Goal: Transaction & Acquisition: Purchase product/service

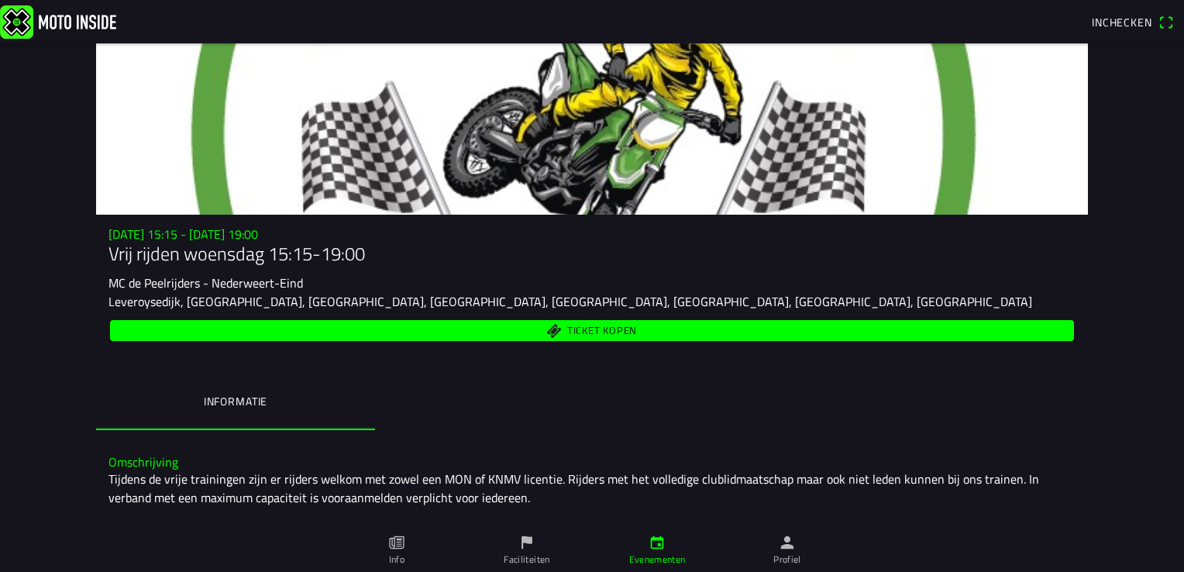
click at [614, 335] on span "Ticket kopen" at bounding box center [602, 331] width 70 height 10
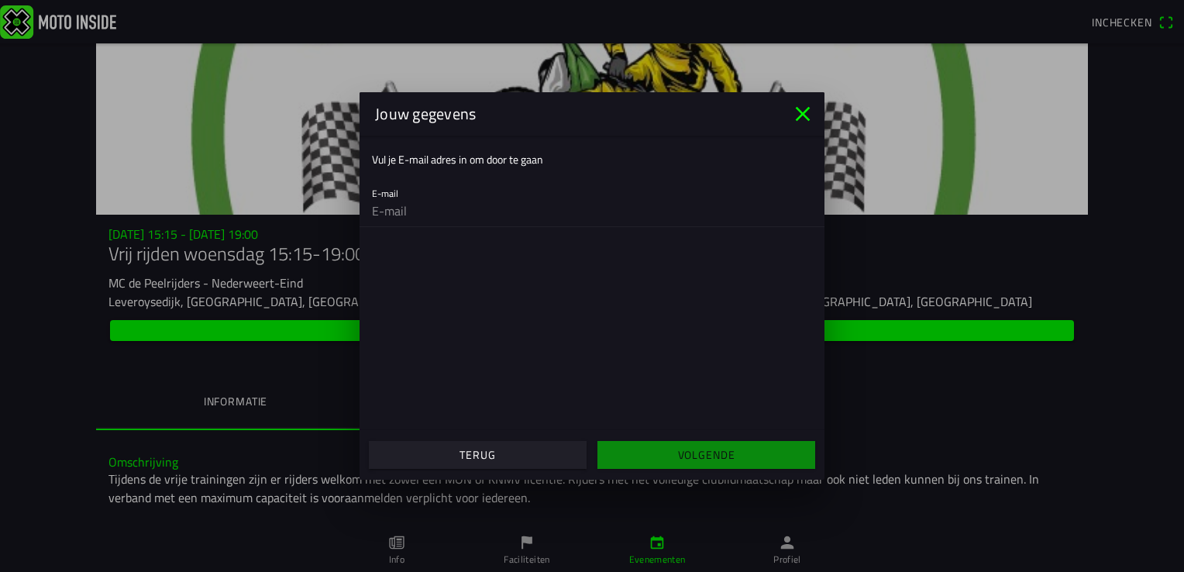
click at [418, 198] on input "email" at bounding box center [592, 210] width 440 height 31
type input "[EMAIL_ADDRESS][DOMAIN_NAME]"
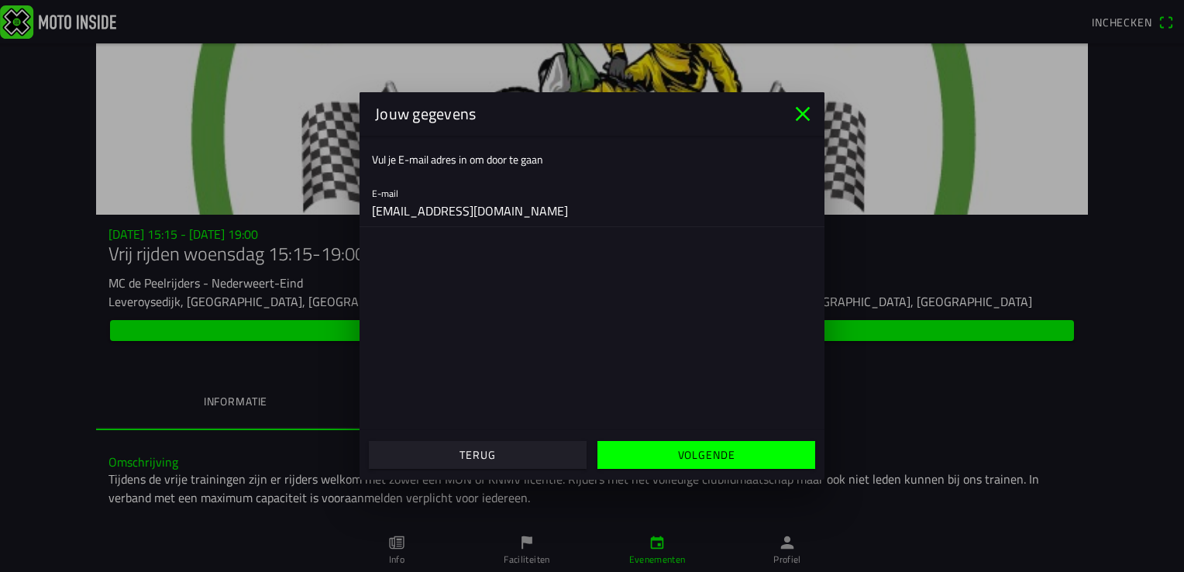
click at [0, 0] on slot "Volgende" at bounding box center [0, 0] width 0 height 0
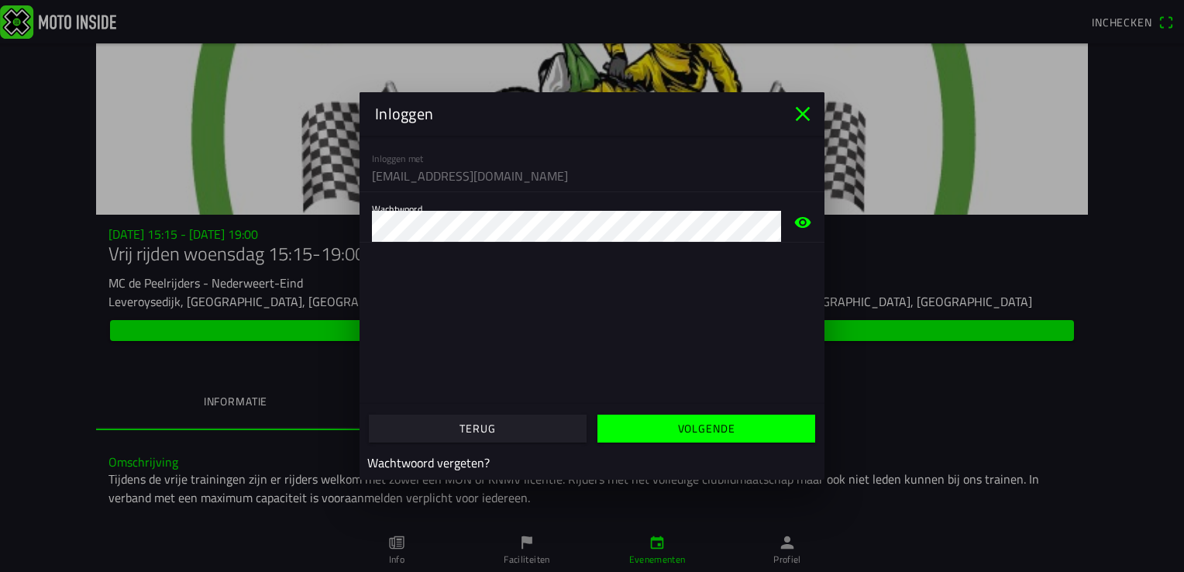
click at [640, 425] on span "Volgende" at bounding box center [706, 428] width 194 height 28
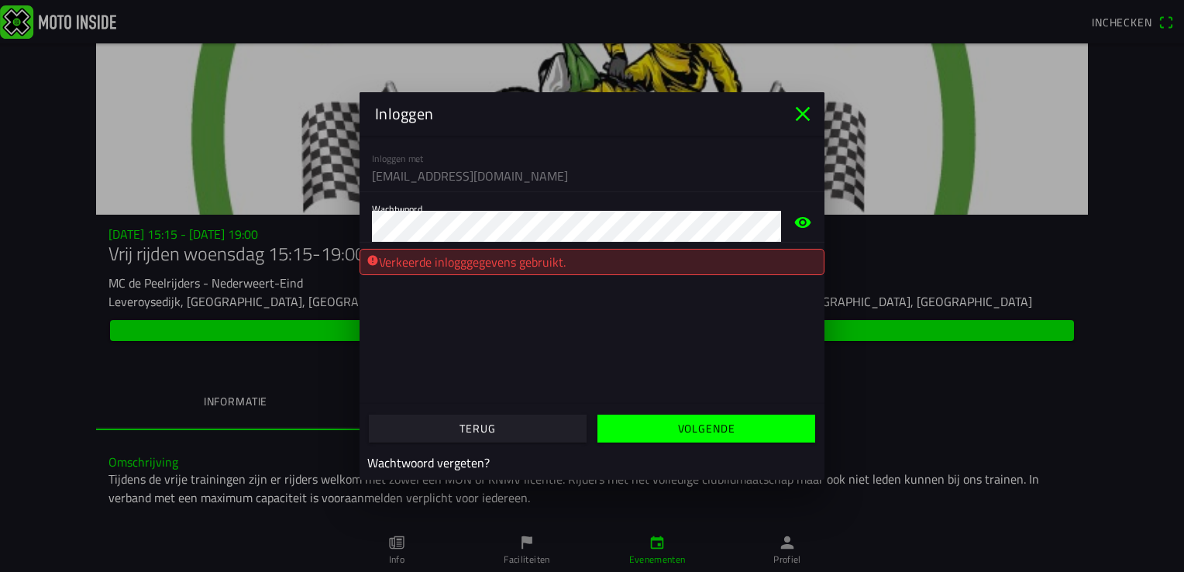
click at [0, 0] on slot "Wachtwoord vergeten?" at bounding box center [0, 0] width 0 height 0
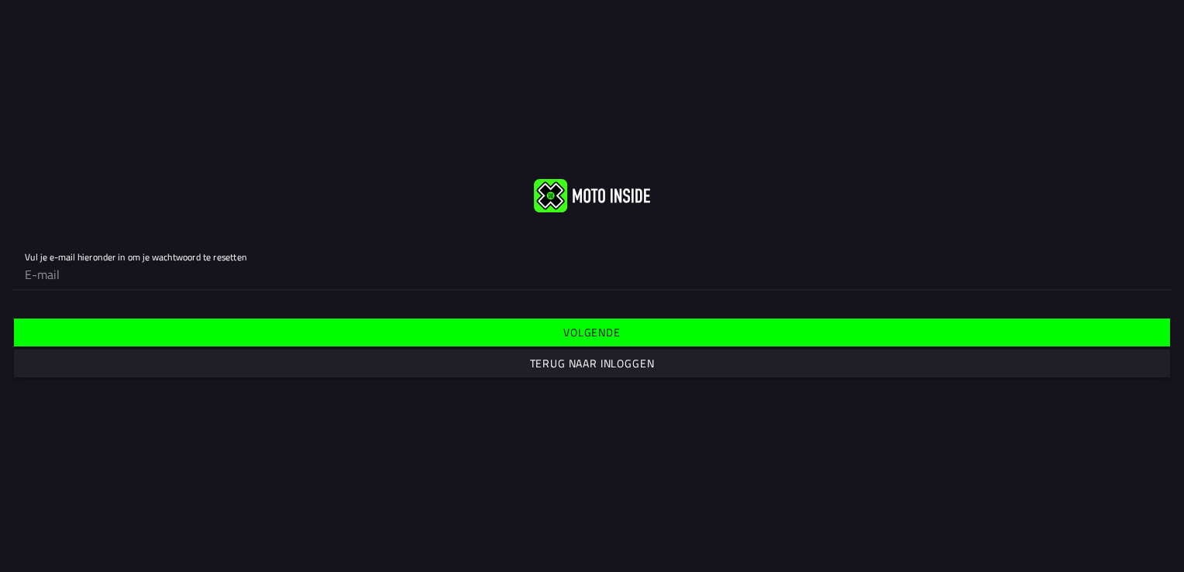
click at [60, 277] on input "email" at bounding box center [592, 274] width 1134 height 31
type input "[EMAIL_ADDRESS][DOMAIN_NAME]"
click at [0, 0] on slot "Volgende" at bounding box center [0, 0] width 0 height 0
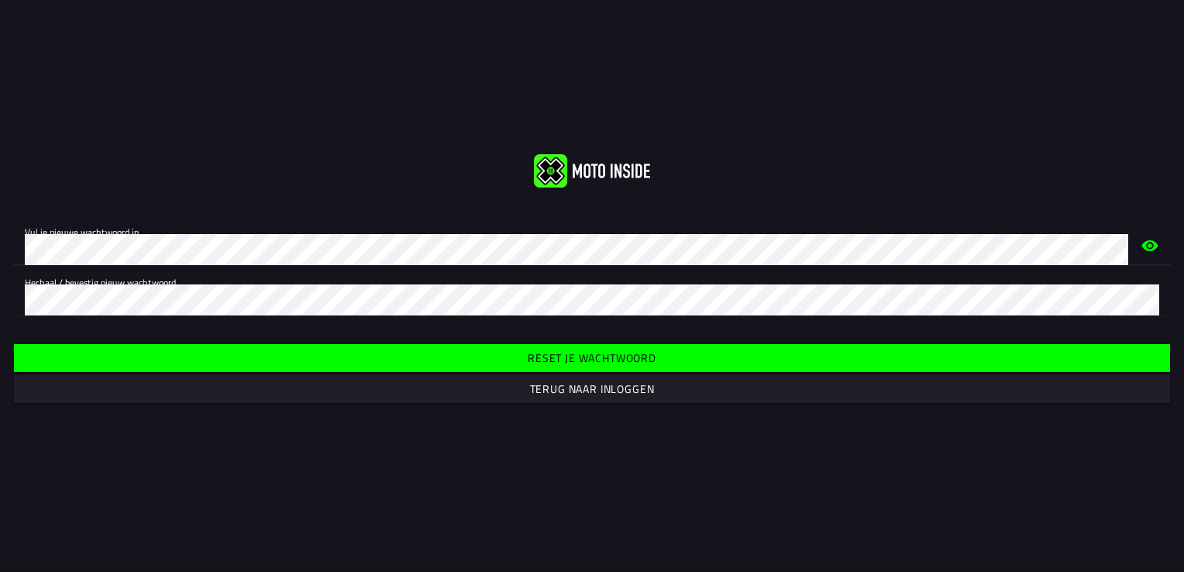
click at [1150, 247] on icon "eye" at bounding box center [1149, 246] width 19 height 50
click at [1150, 293] on icon "eye off" at bounding box center [1150, 296] width 16 height 14
click at [1146, 296] on icon "eye off" at bounding box center [1150, 295] width 16 height 11
click at [0, 0] on slot "Reset je wachtwoord" at bounding box center [0, 0] width 0 height 0
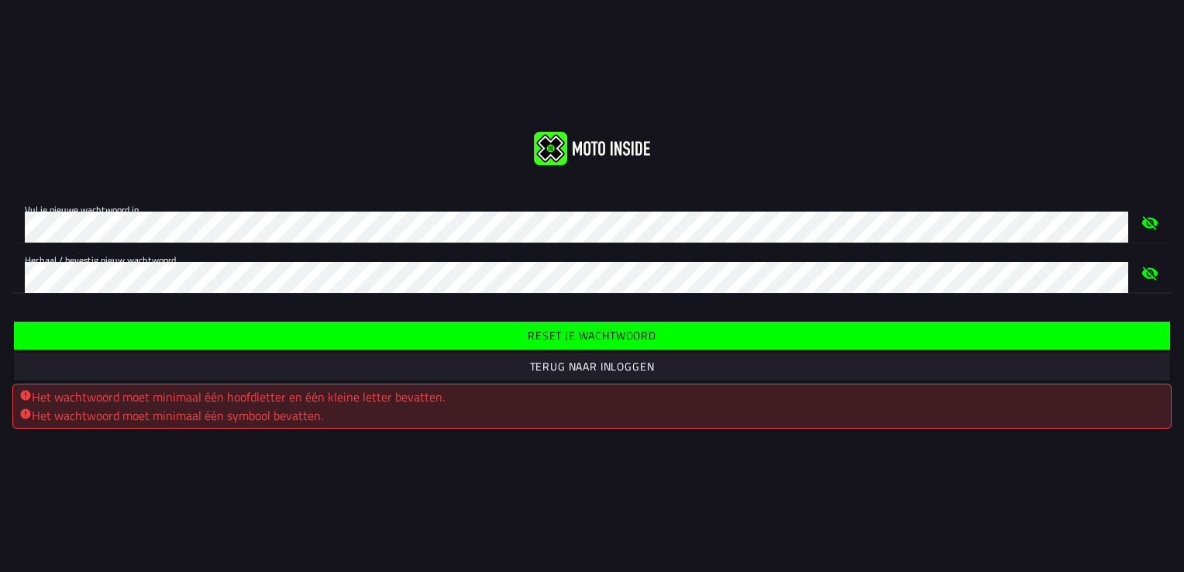
click at [0, 0] on slot "Reset je wachtwoord" at bounding box center [0, 0] width 0 height 0
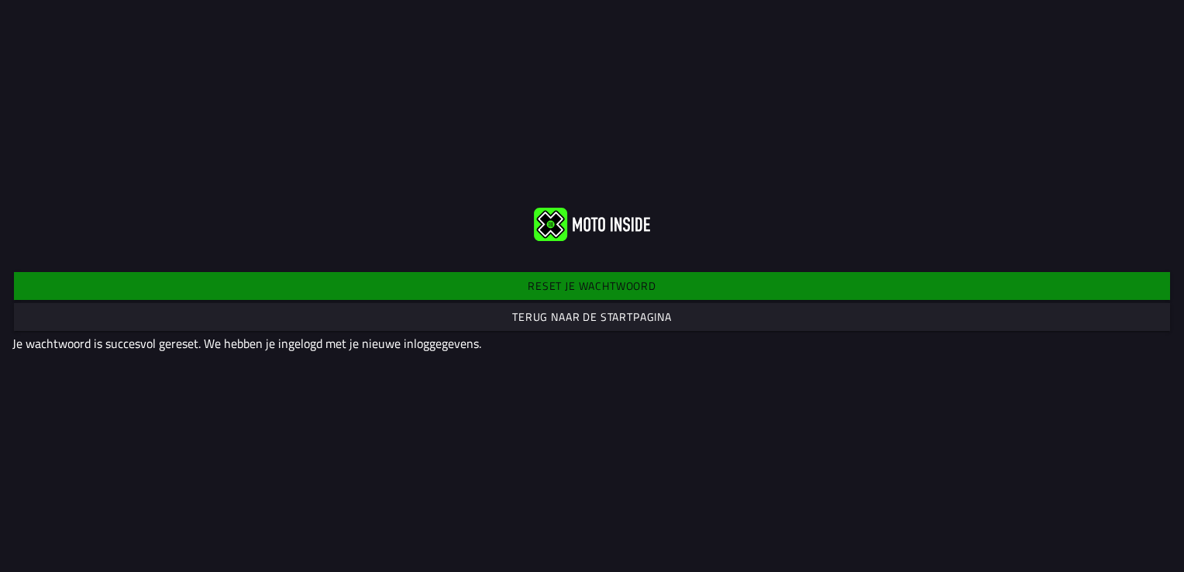
click at [0, 0] on slot "Terug naar de startpagina" at bounding box center [0, 0] width 0 height 0
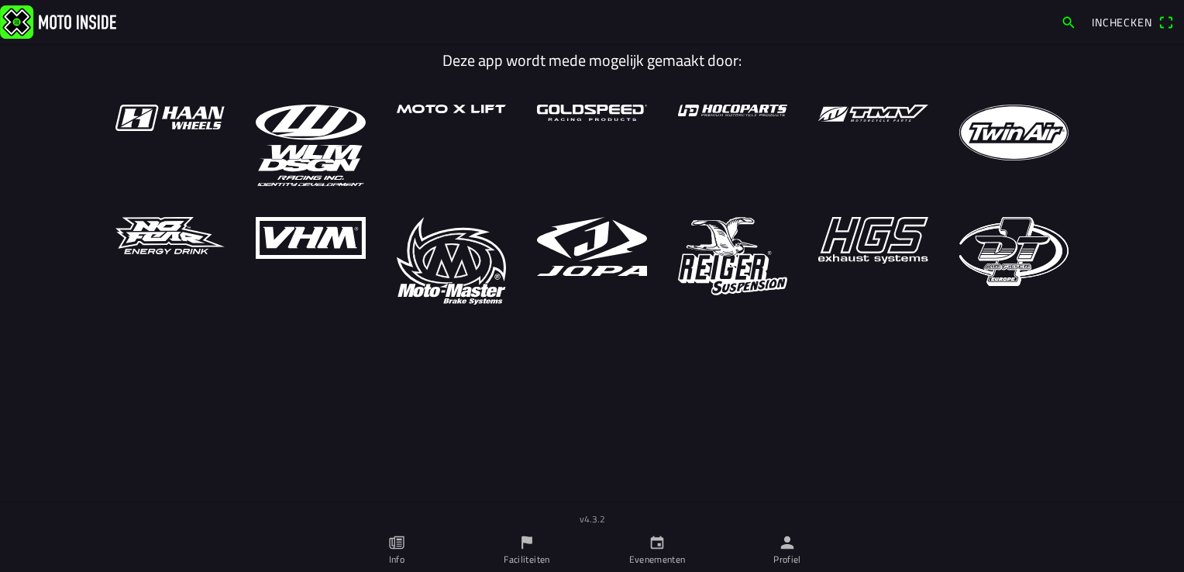
click at [530, 555] on ion-label "Faciliteiten" at bounding box center [527, 559] width 46 height 14
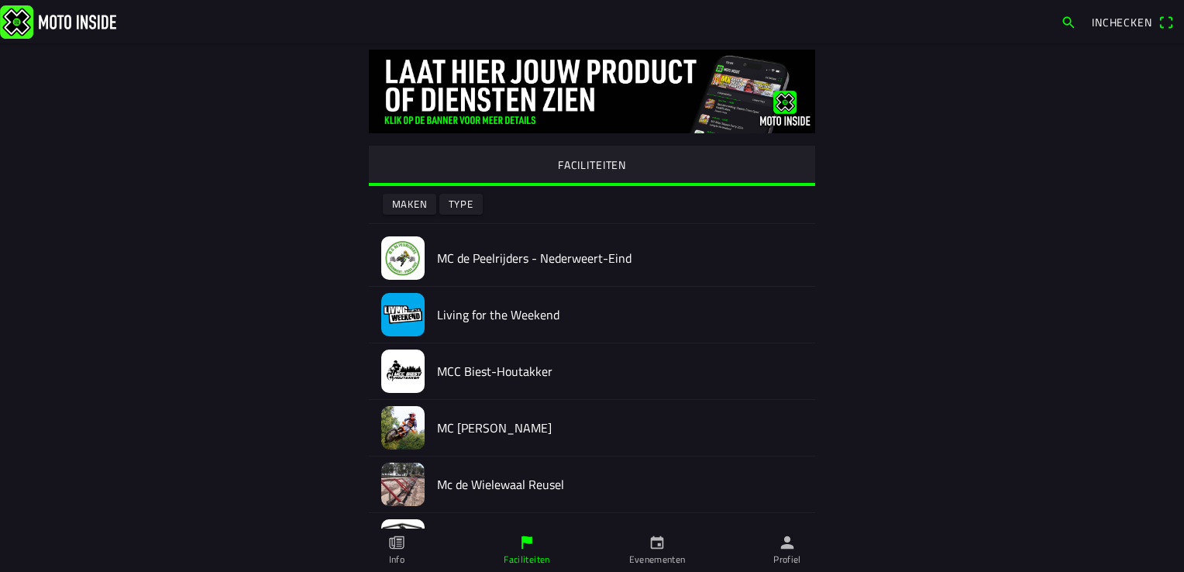
click at [521, 261] on h2 "MC de Peelrijders - Nederweert-Eind" at bounding box center [620, 258] width 366 height 15
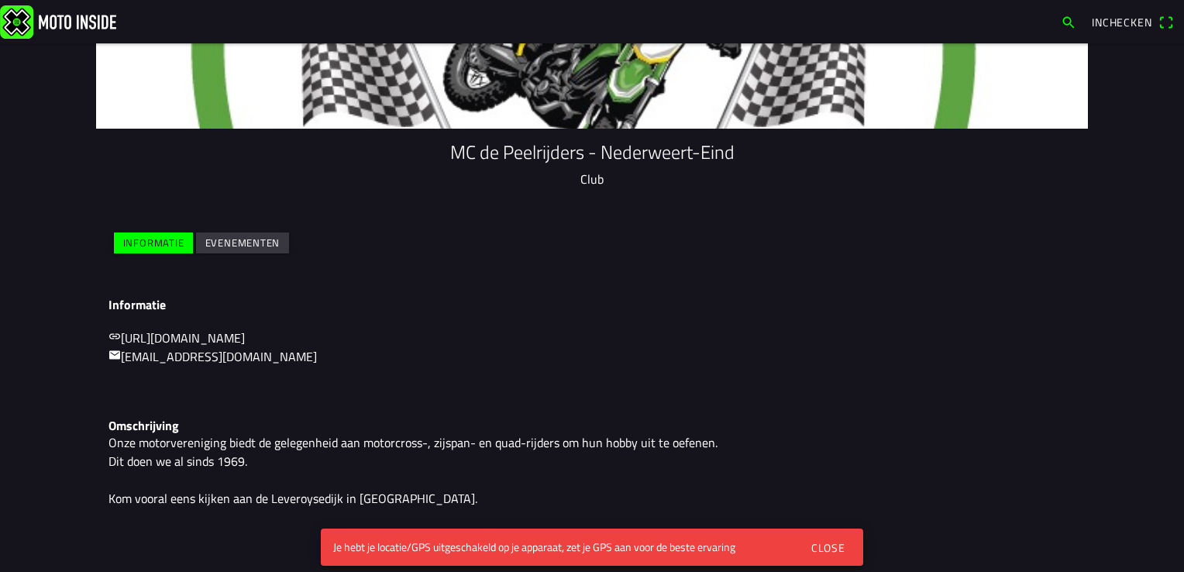
scroll to position [28, 0]
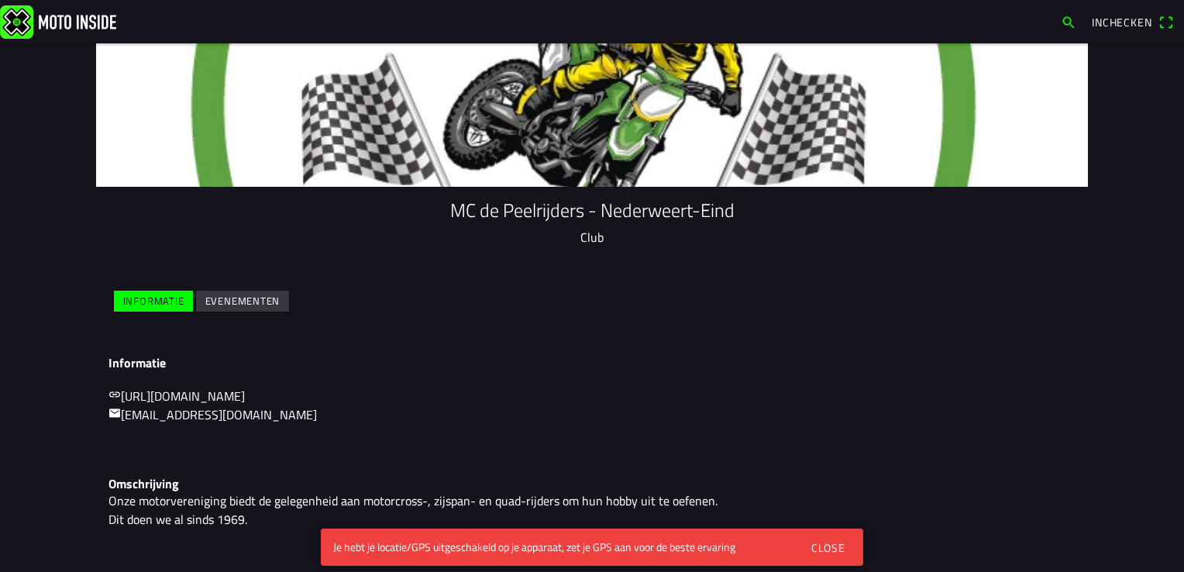
click at [0, 0] on slot "Informatie" at bounding box center [0, 0] width 0 height 0
click at [0, 0] on slot "Evenementen" at bounding box center [0, 0] width 0 height 0
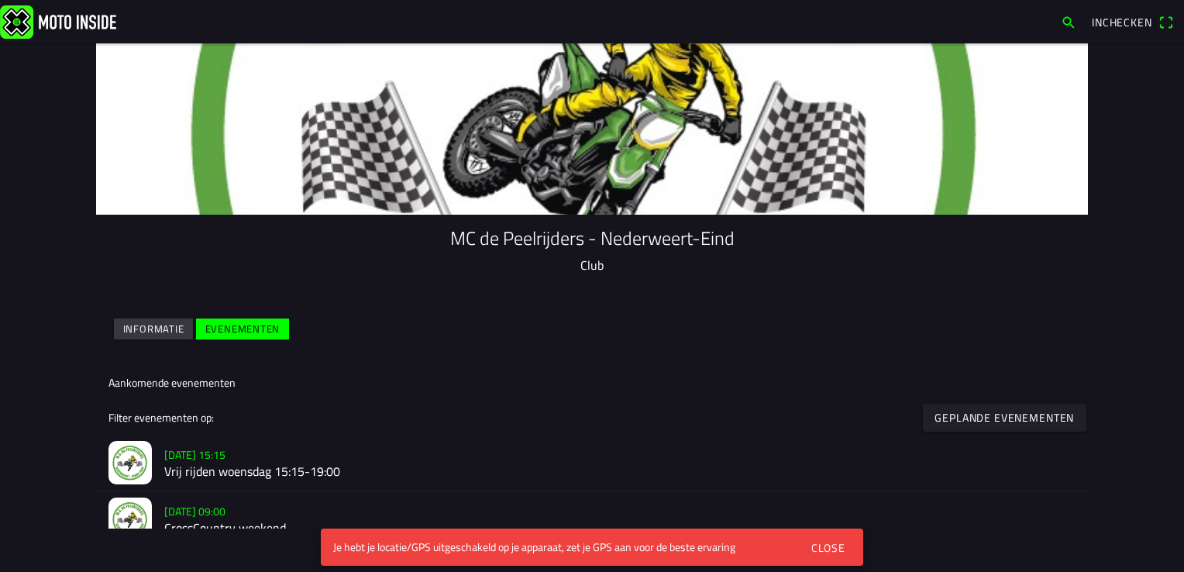
scroll to position [155, 0]
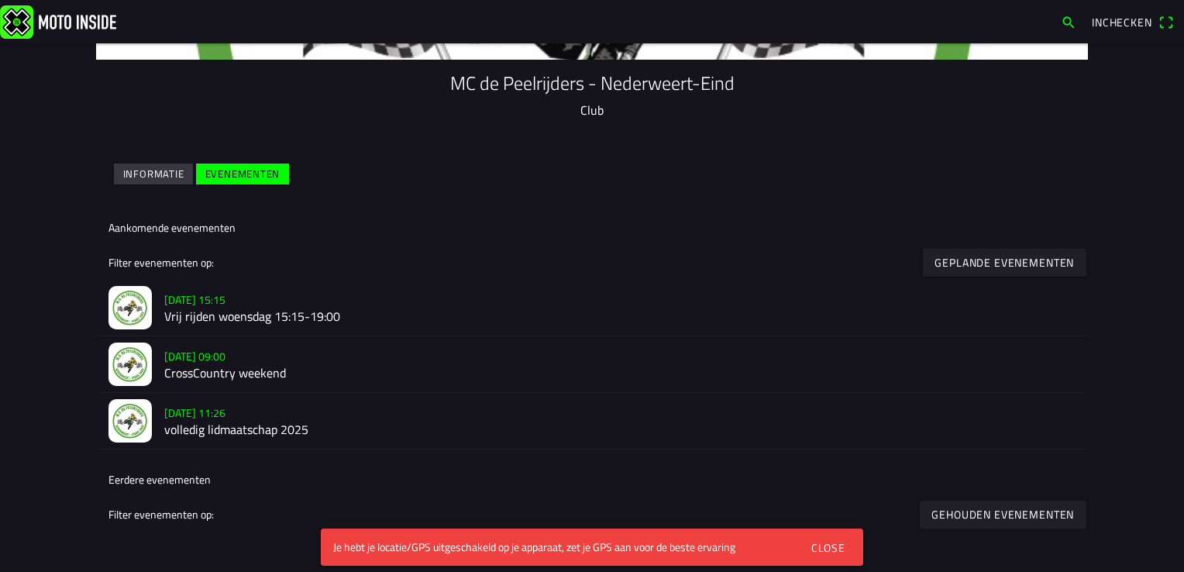
click at [181, 311] on h2 "Vrij rijden woensdag 15:15-19:00" at bounding box center [619, 317] width 911 height 15
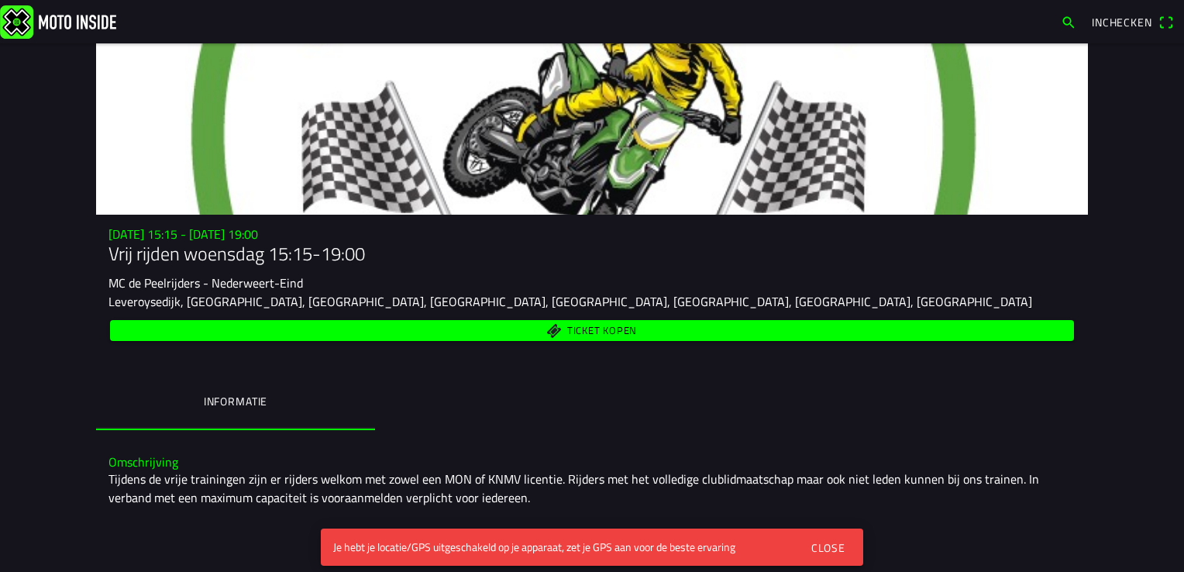
click at [571, 332] on span "Ticket kopen" at bounding box center [602, 331] width 70 height 10
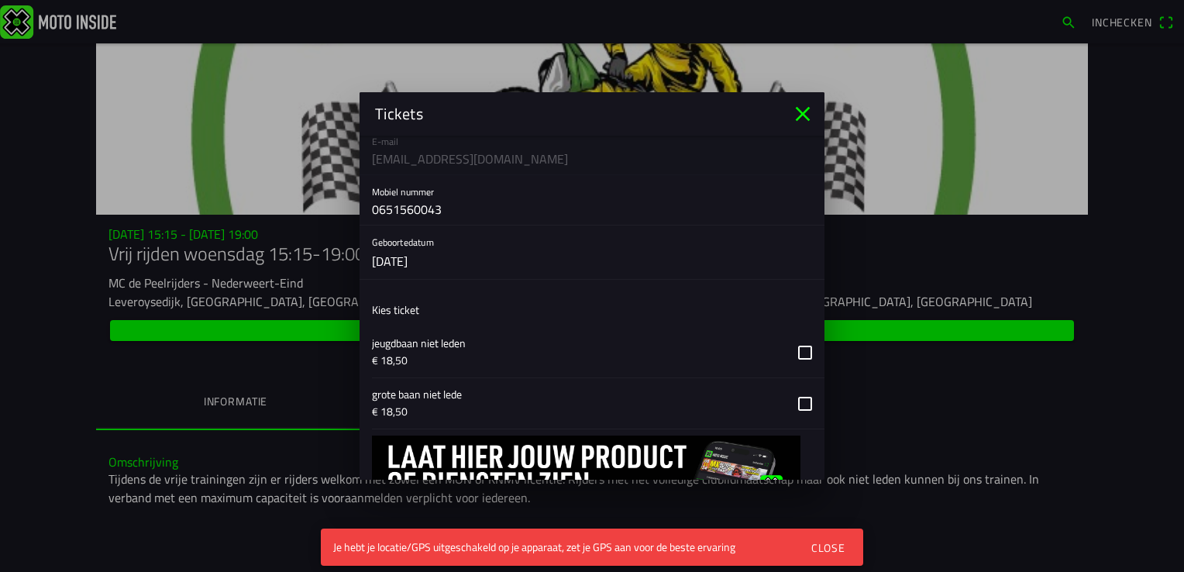
scroll to position [155, 0]
click at [793, 404] on button "button" at bounding box center [598, 401] width 452 height 50
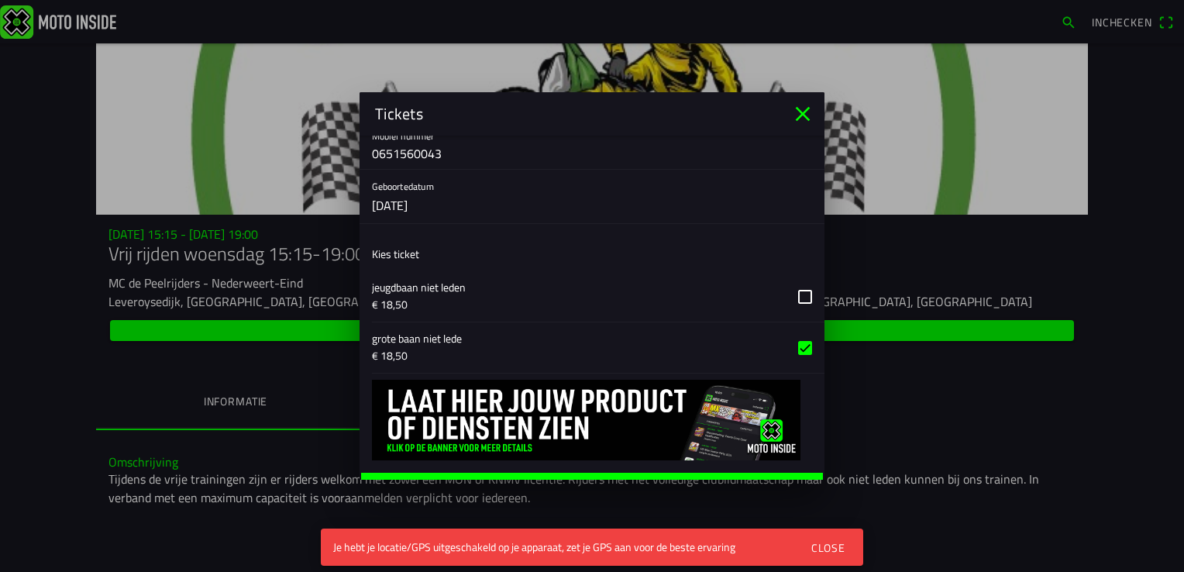
scroll to position [231, 0]
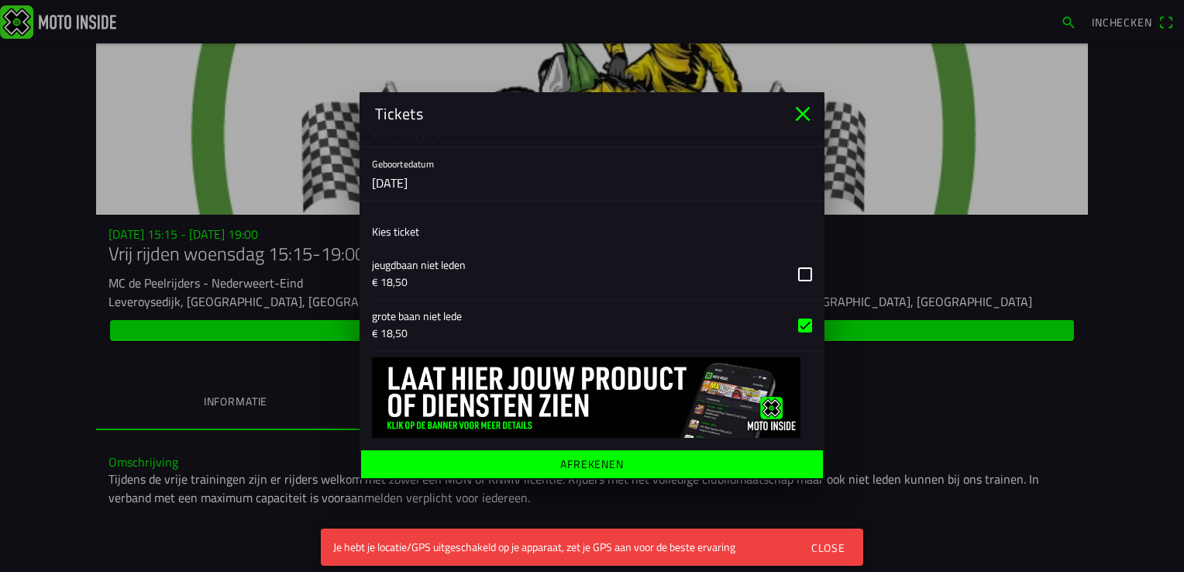
click at [615, 460] on ion-label "Afrekenen" at bounding box center [592, 464] width 64 height 11
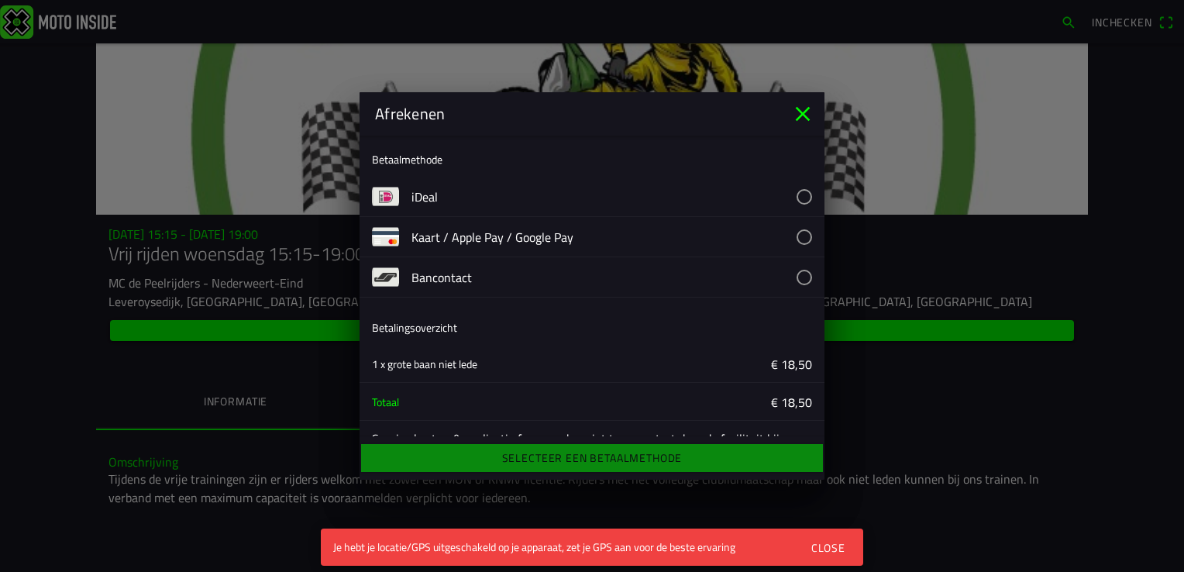
click at [451, 194] on button "button" at bounding box center [617, 197] width 413 height 40
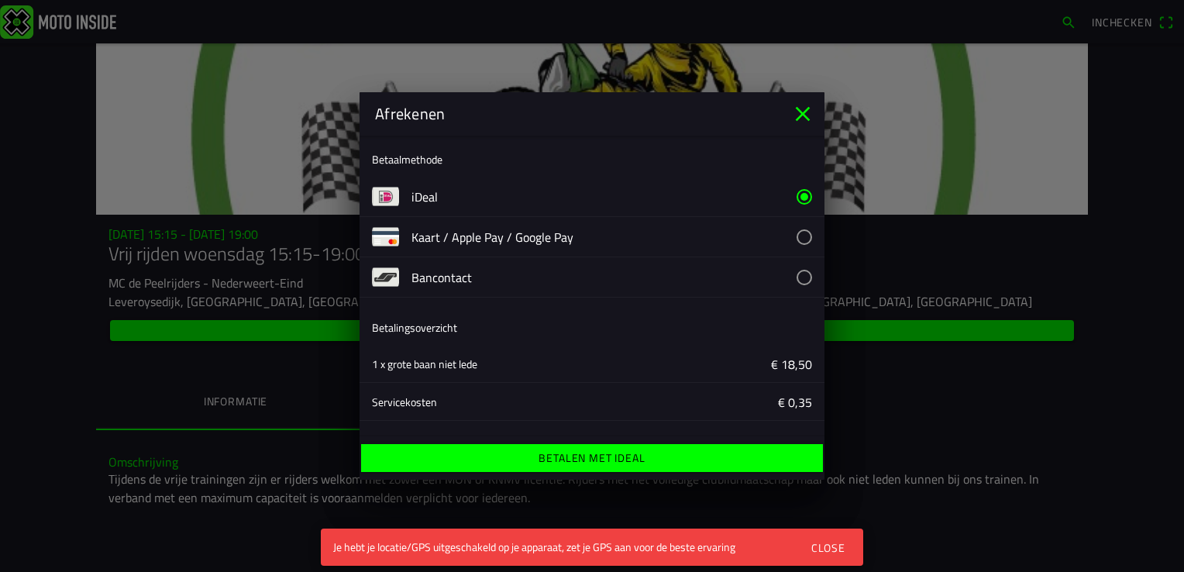
click at [569, 459] on ion-label "Betalen met iDeal" at bounding box center [591, 457] width 106 height 11
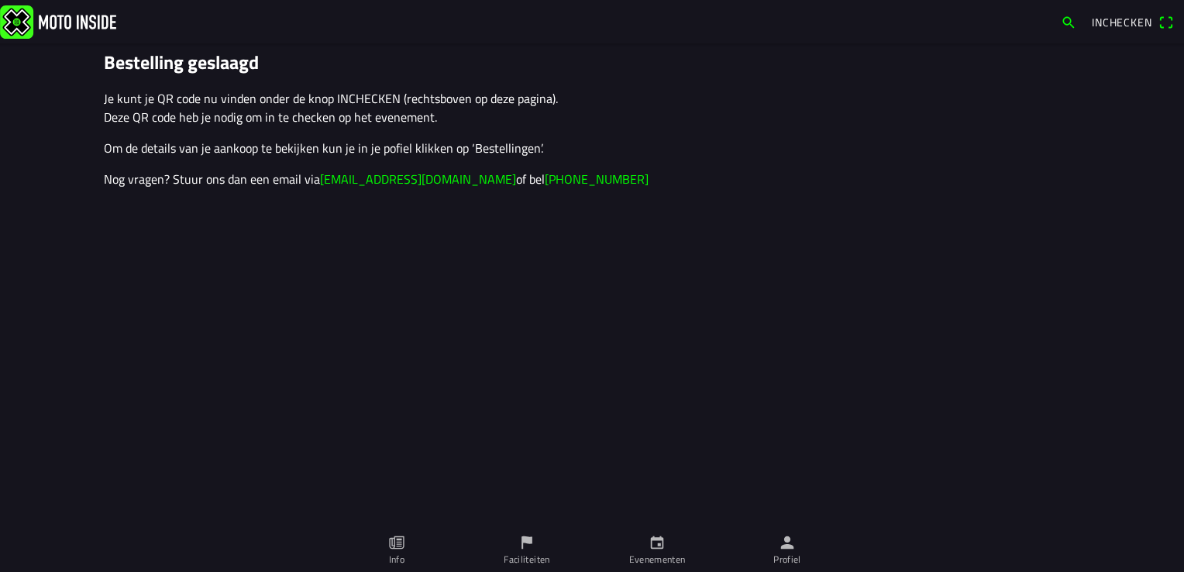
click at [1112, 20] on span "Inchecken" at bounding box center [1122, 22] width 60 height 16
